Goal: Find specific page/section: Find specific page/section

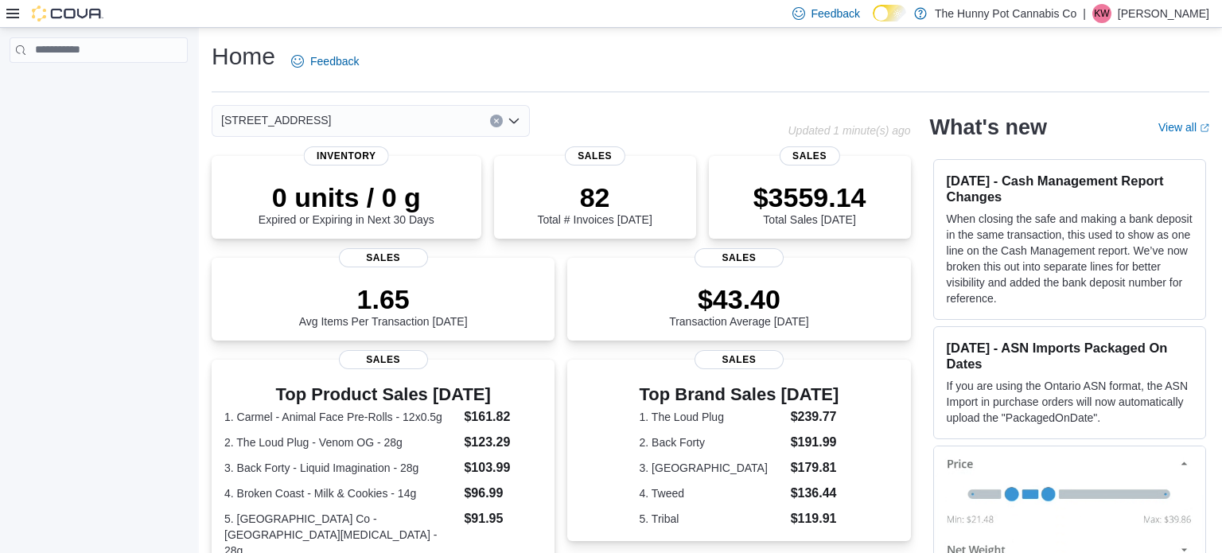
scroll to position [1, 0]
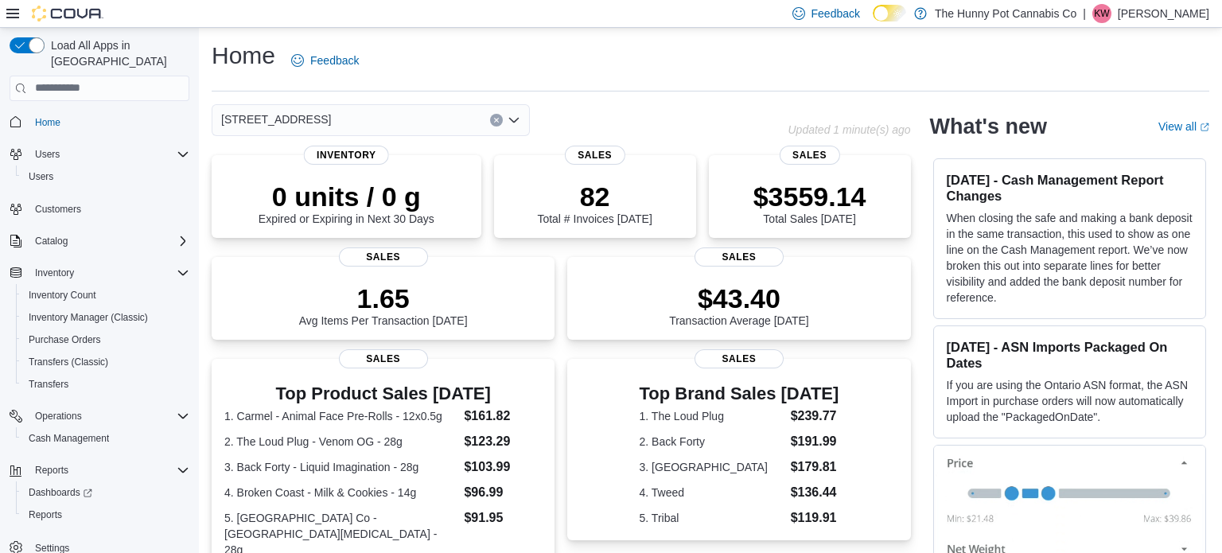
click at [495, 117] on icon "Clear input" at bounding box center [496, 120] width 6 height 6
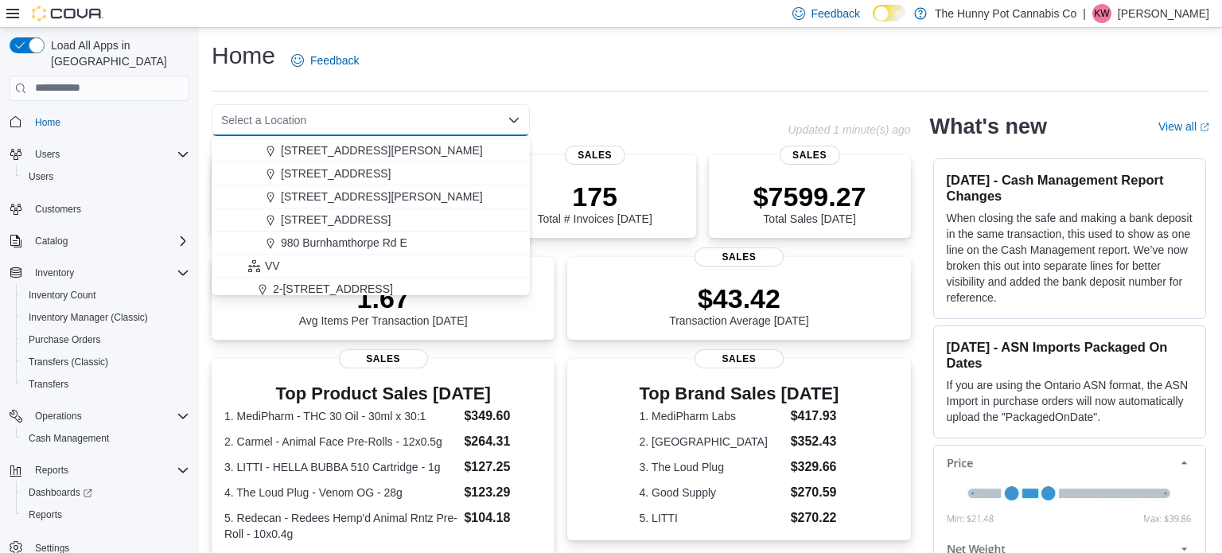
scroll to position [853, 0]
click at [321, 196] on span "[STREET_ADDRESS][PERSON_NAME]" at bounding box center [382, 194] width 202 height 16
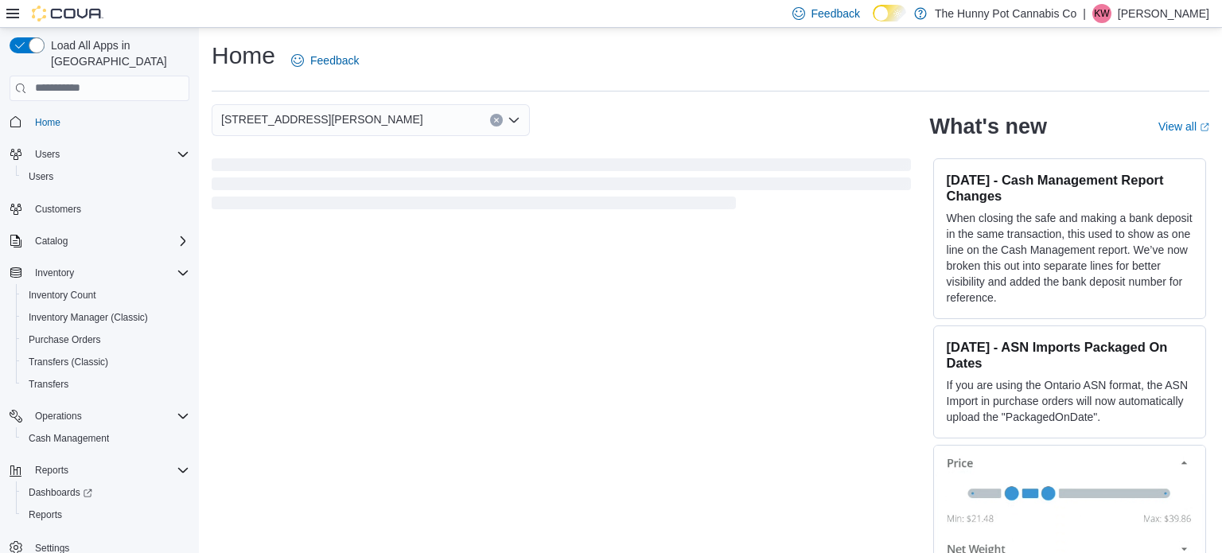
click at [583, 133] on div "[STREET_ADDRESS][PERSON_NAME] Selected. [STREET_ADDRESS] Press Backspace to del…" at bounding box center [562, 120] width 700 height 32
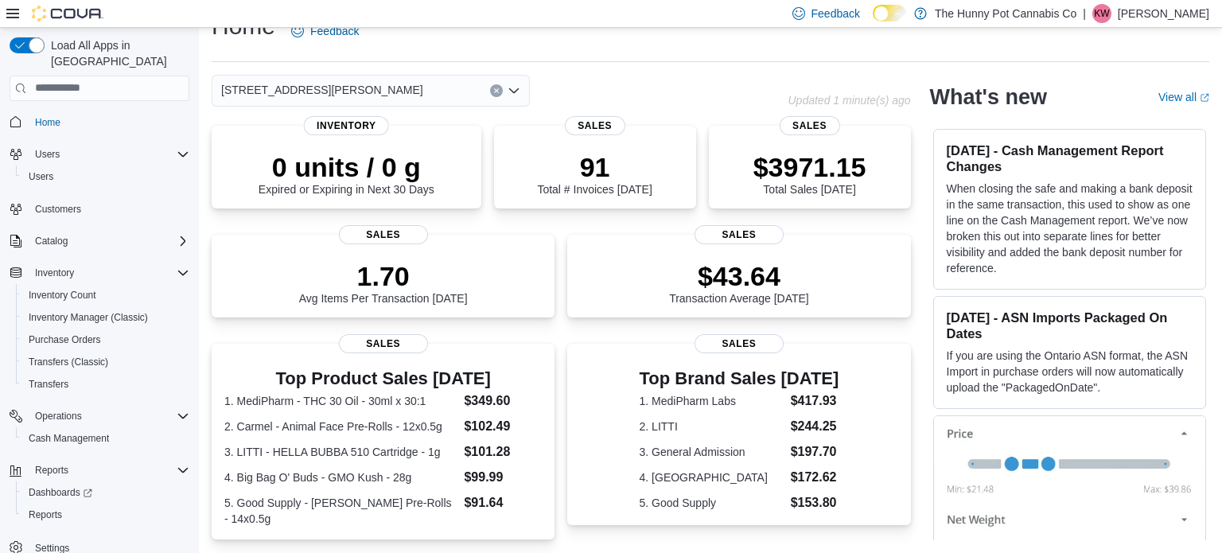
scroll to position [0, 0]
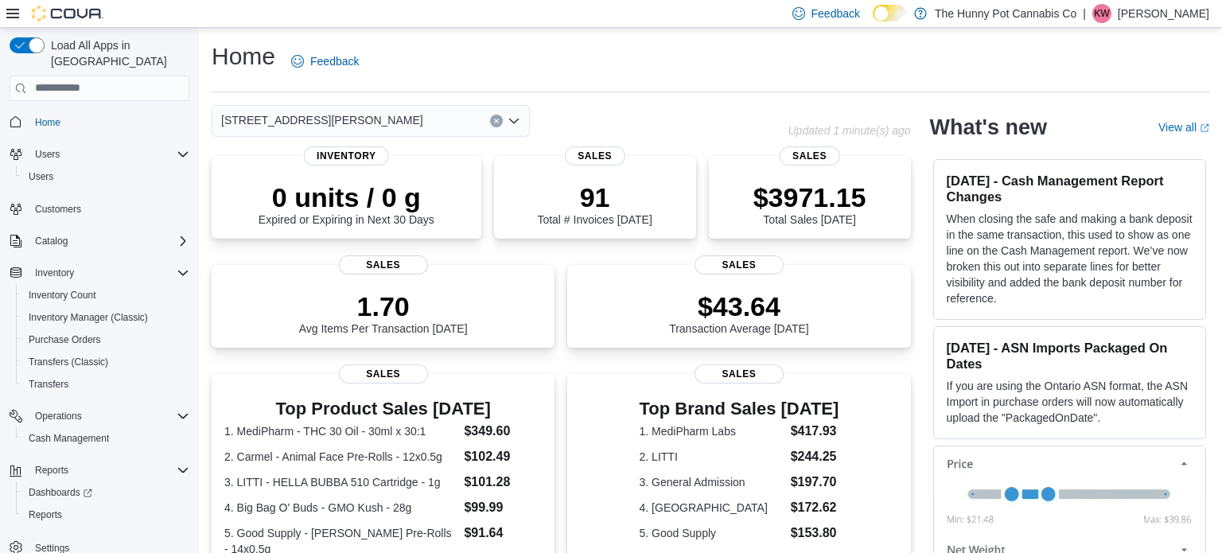
click at [495, 119] on icon "Clear input" at bounding box center [496, 121] width 4 height 4
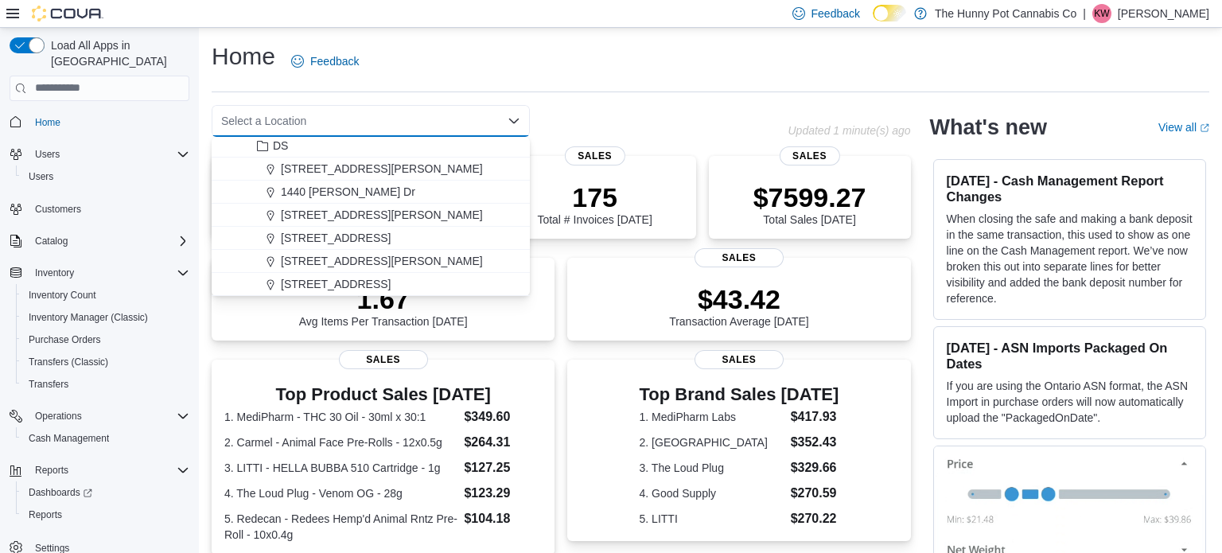
scroll to position [827, 0]
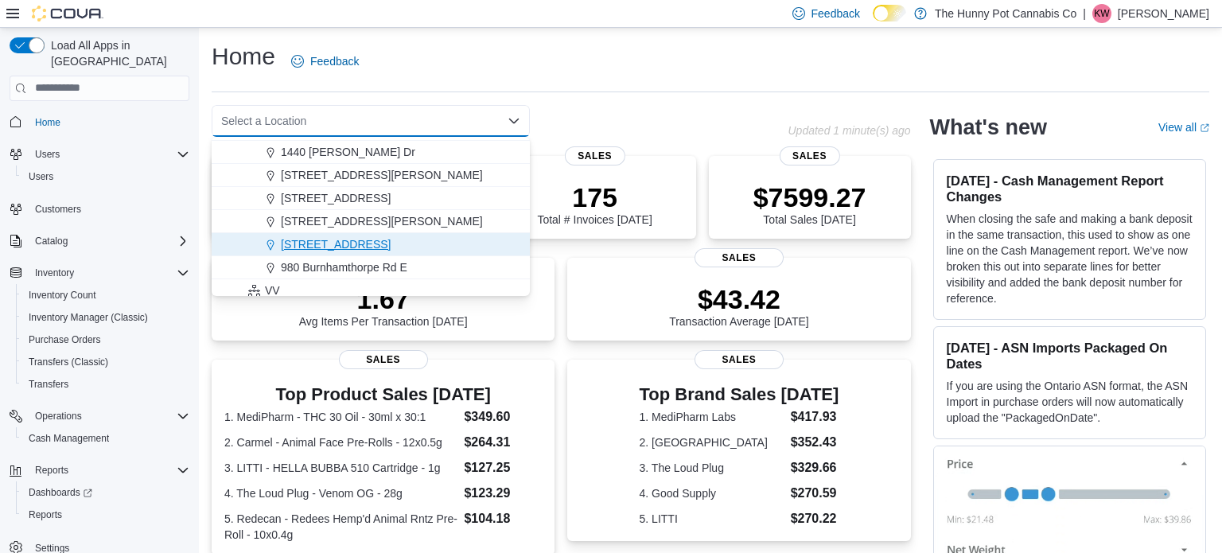
click at [350, 245] on span "[STREET_ADDRESS]" at bounding box center [336, 244] width 110 height 16
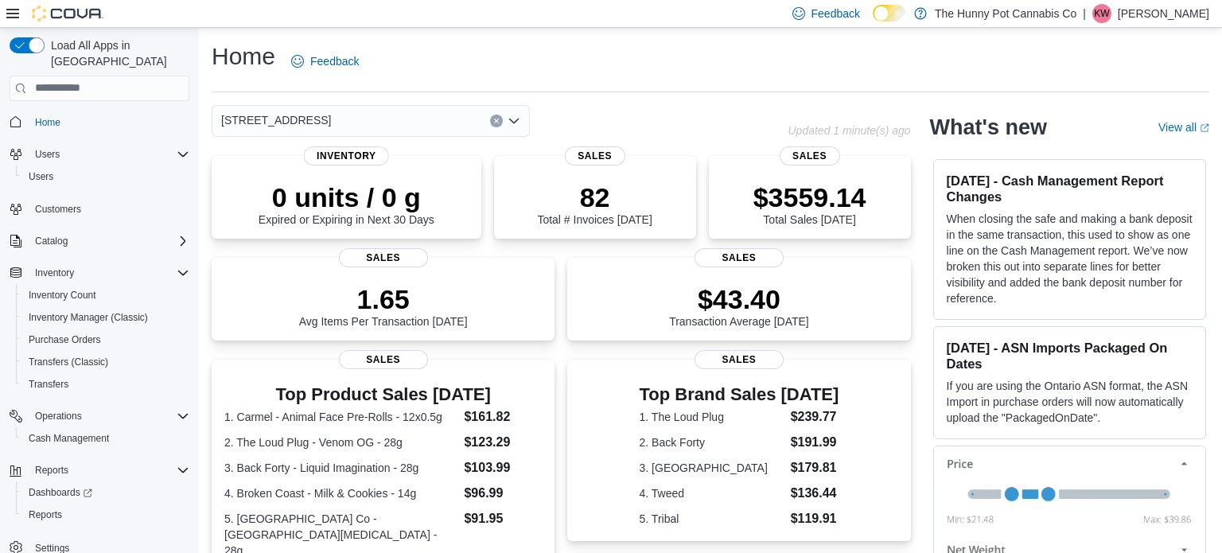
click at [600, 120] on div "[STREET_ADDRESS] Selected. [STREET_ADDRESS]. Press Backspace to delete [STREET_…" at bounding box center [500, 121] width 576 height 32
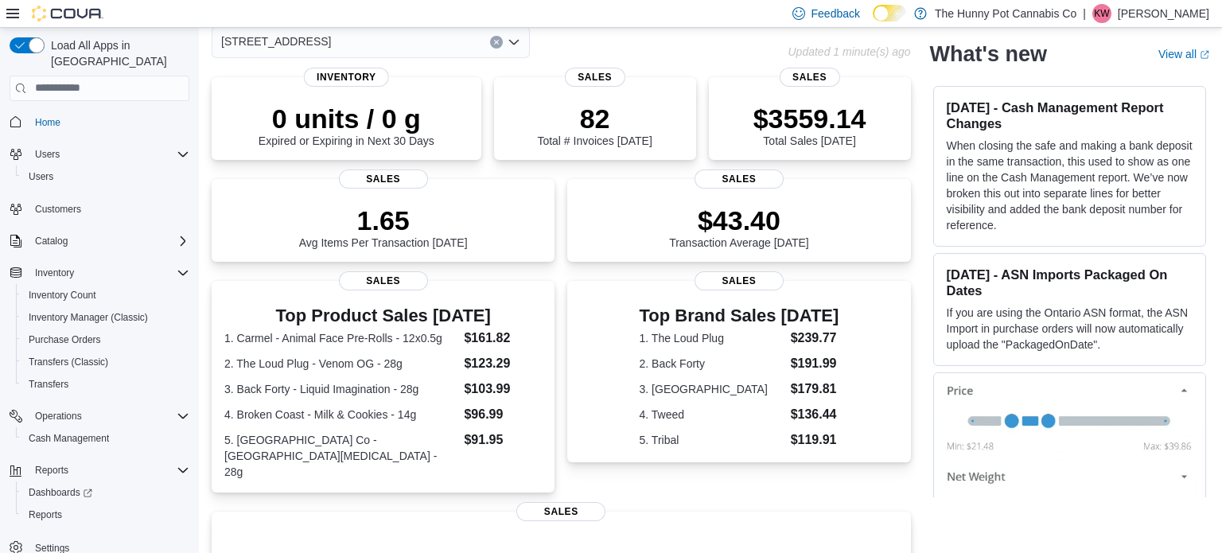
scroll to position [0, 0]
